Goal: Information Seeking & Learning: Understand process/instructions

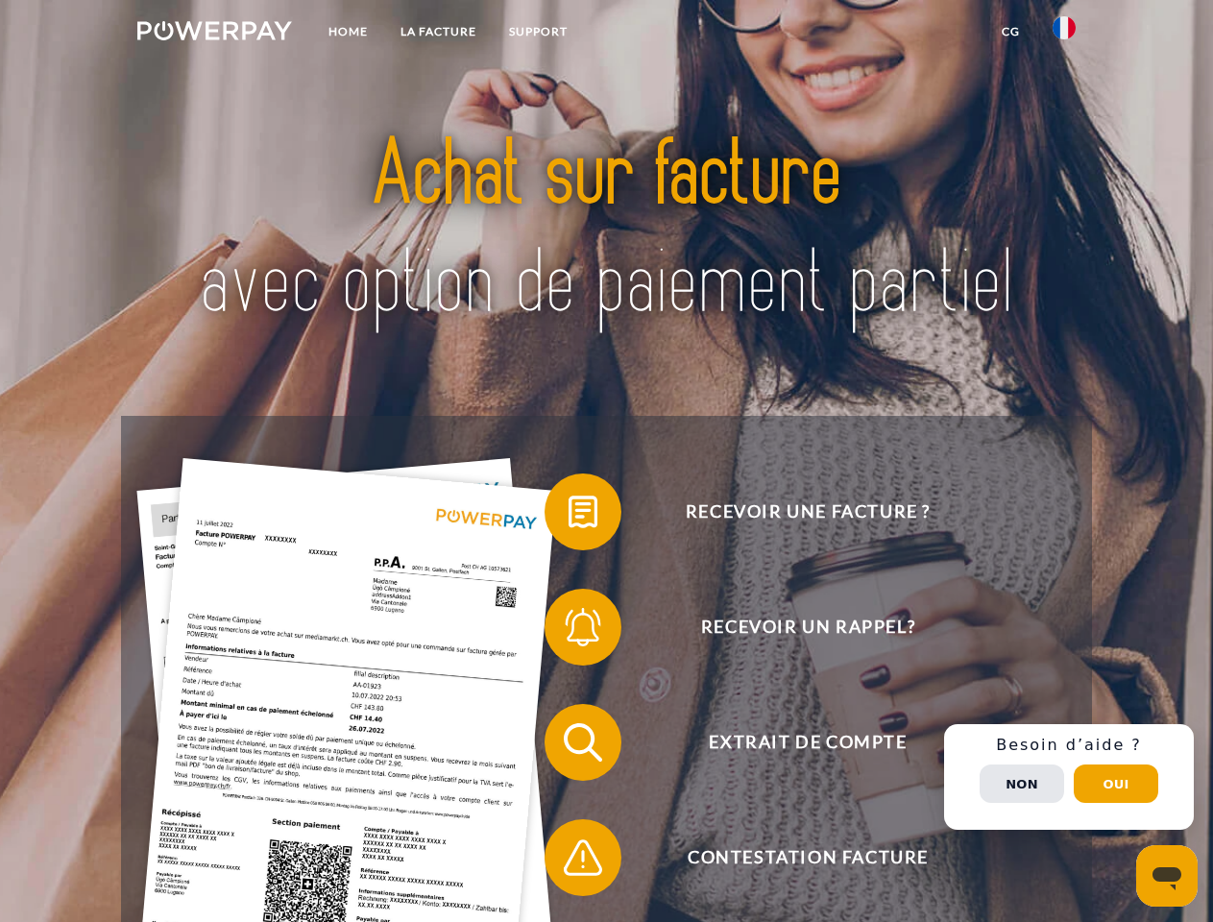
click at [214, 34] on img at bounding box center [214, 30] width 155 height 19
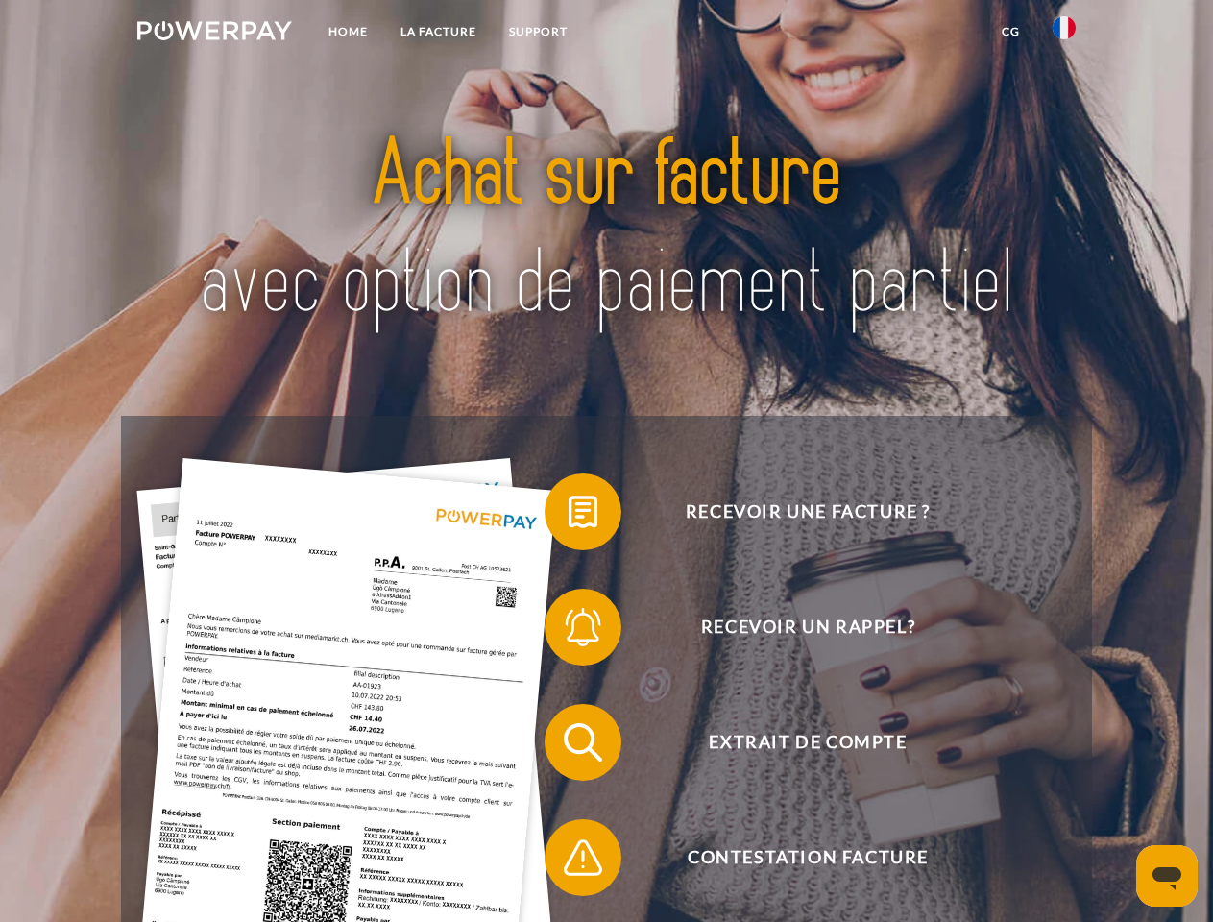
click at [1065, 34] on img at bounding box center [1064, 27] width 23 height 23
click at [1011, 32] on link "CG" at bounding box center [1011, 31] width 51 height 35
click at [569, 516] on span at bounding box center [554, 512] width 96 height 96
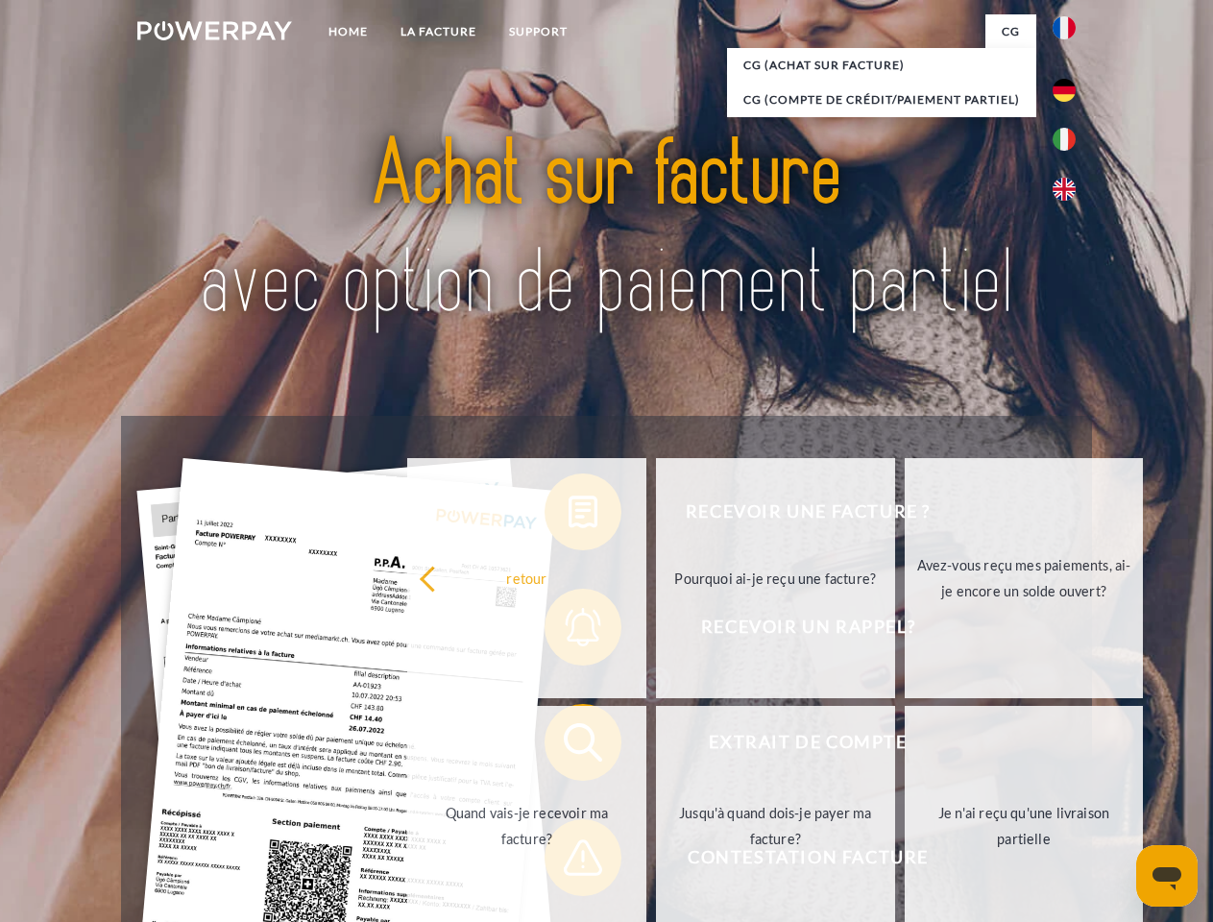
click at [569, 631] on div "Recevoir une facture ? Recevoir un rappel? Extrait de compte retour" at bounding box center [606, 800] width 970 height 769
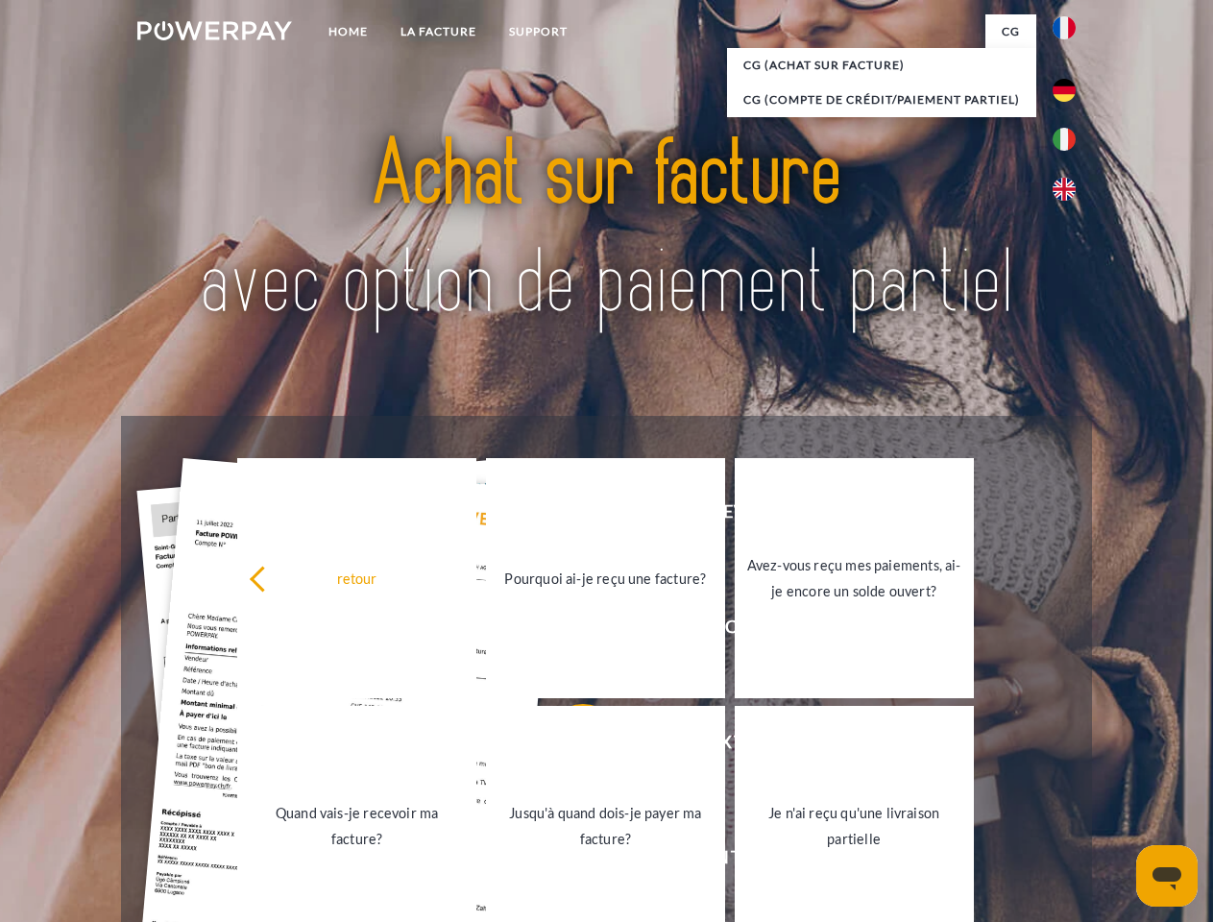
click at [569, 747] on link "Jusqu'à quand dois-je payer ma facture?" at bounding box center [605, 826] width 239 height 240
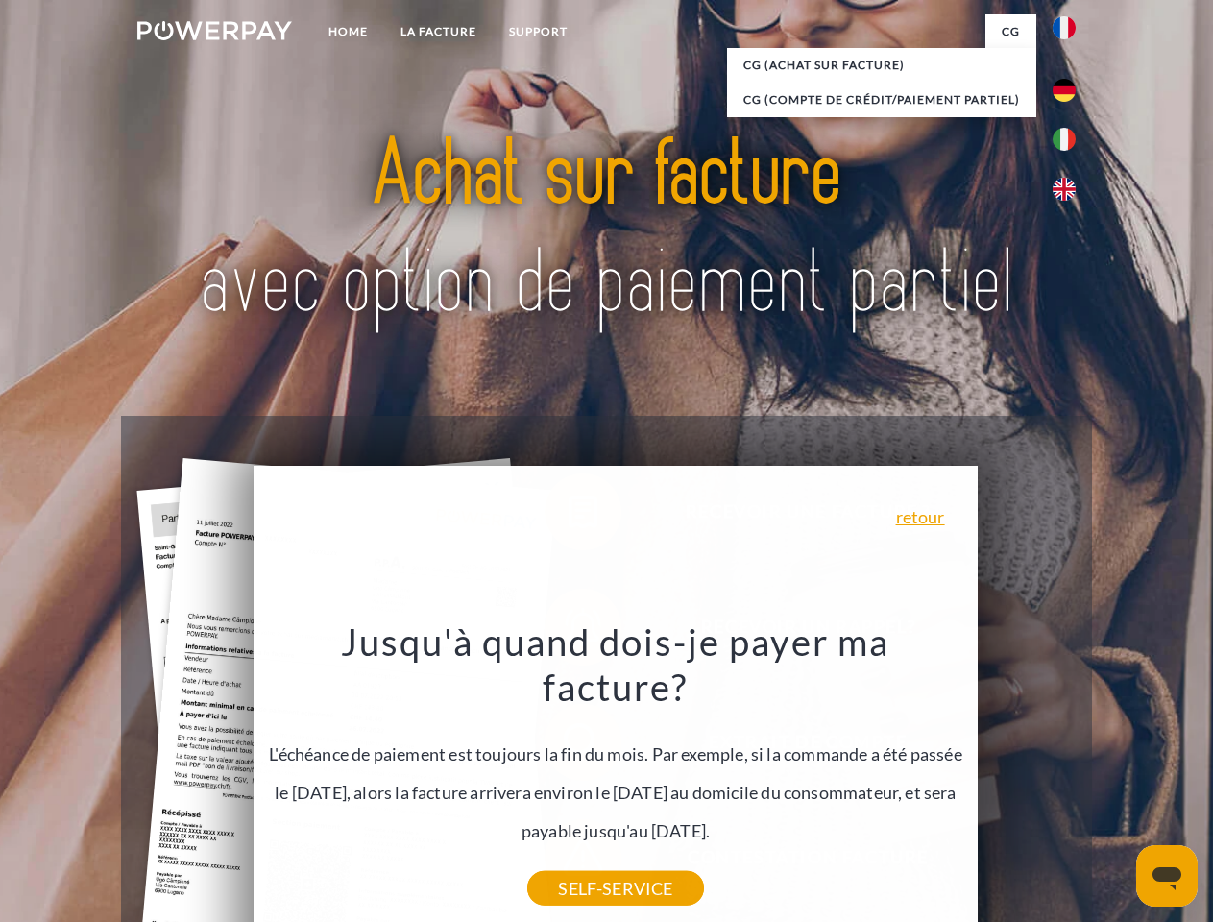
click at [569, 862] on div "Jusqu'à quand dois-je payer ma facture? L'échéance de paiement est toujours la …" at bounding box center [615, 754] width 701 height 270
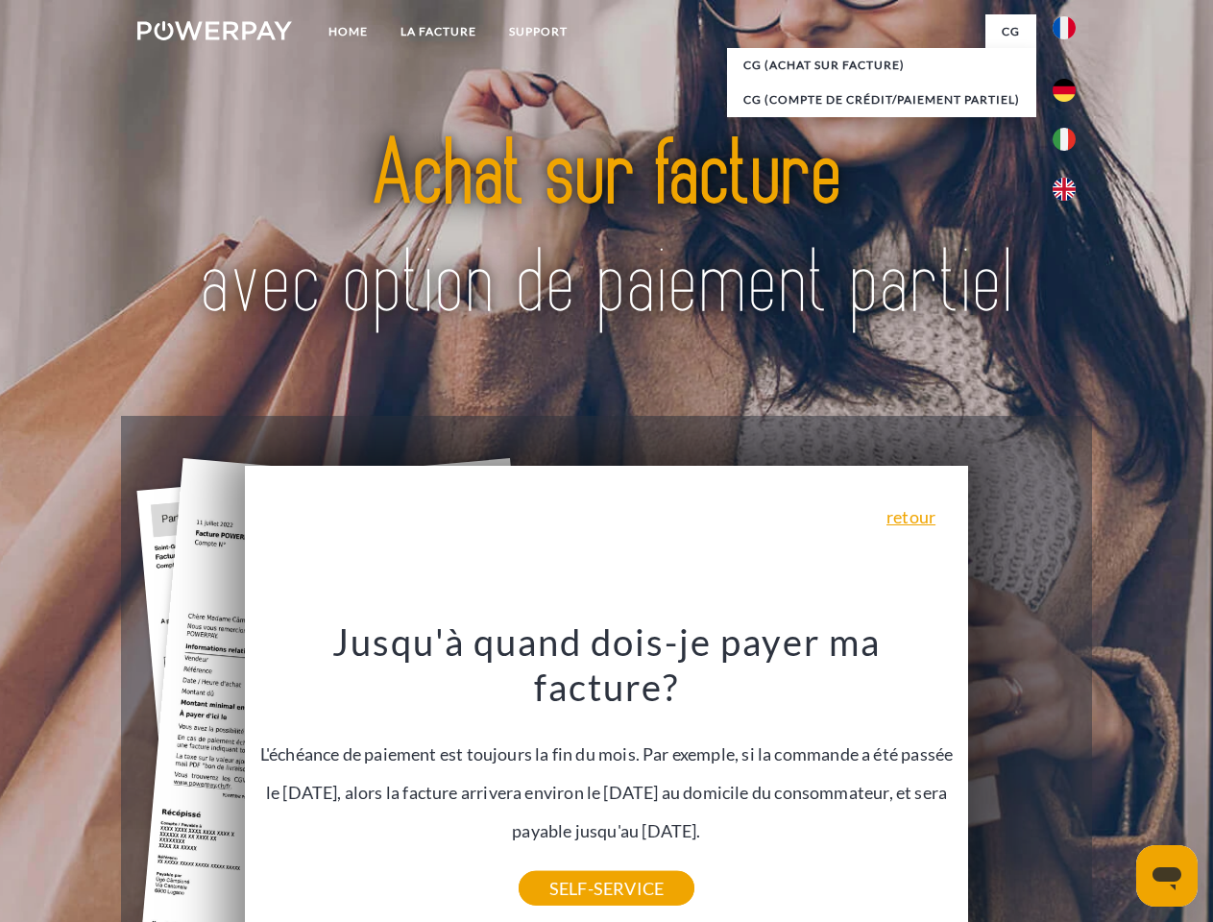
click at [1069, 777] on div "Recevoir une facture ? Recevoir un rappel? Extrait de compte retour" at bounding box center [606, 800] width 970 height 769
click at [1022, 781] on span "Extrait de compte" at bounding box center [808, 742] width 471 height 77
click at [1116, 784] on header "Home LA FACTURE Support" at bounding box center [606, 663] width 1213 height 1327
